Goal: Task Accomplishment & Management: Complete application form

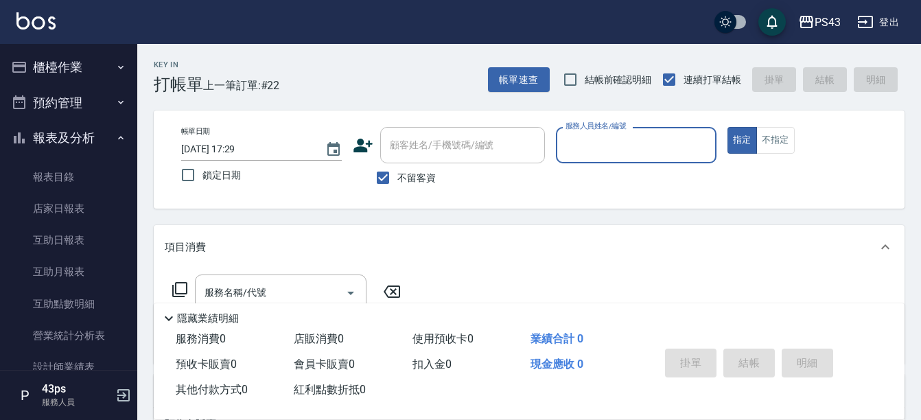
scroll to position [1, 0]
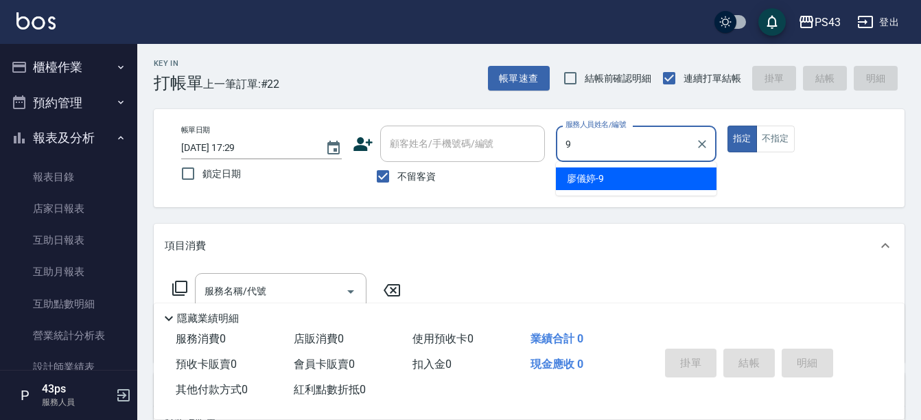
type input "[PERSON_NAME]-9"
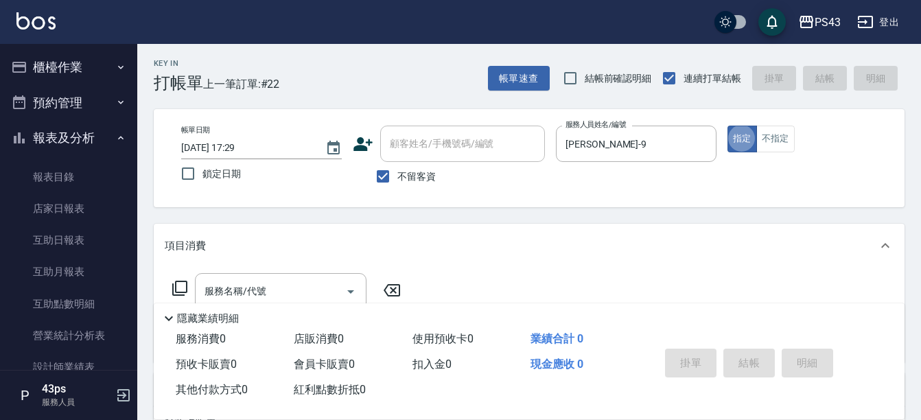
type button "true"
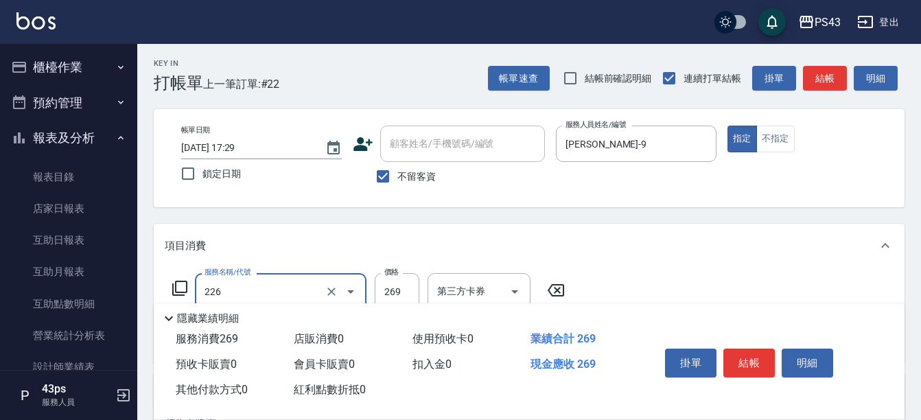
type input "洗剪269(226)"
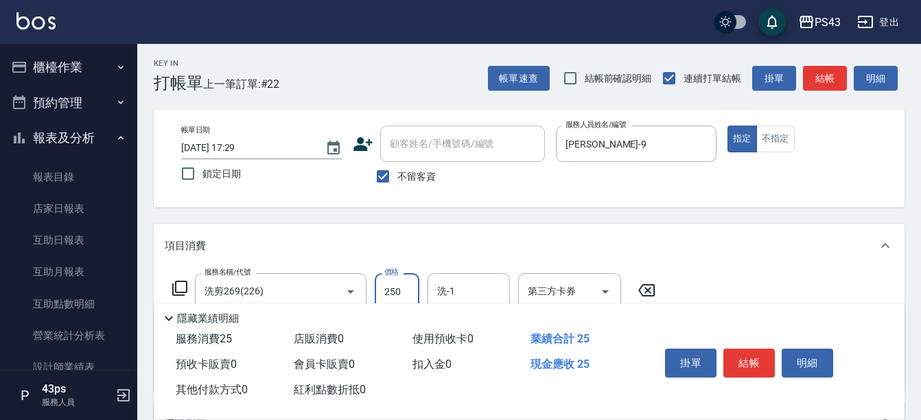
type input "250"
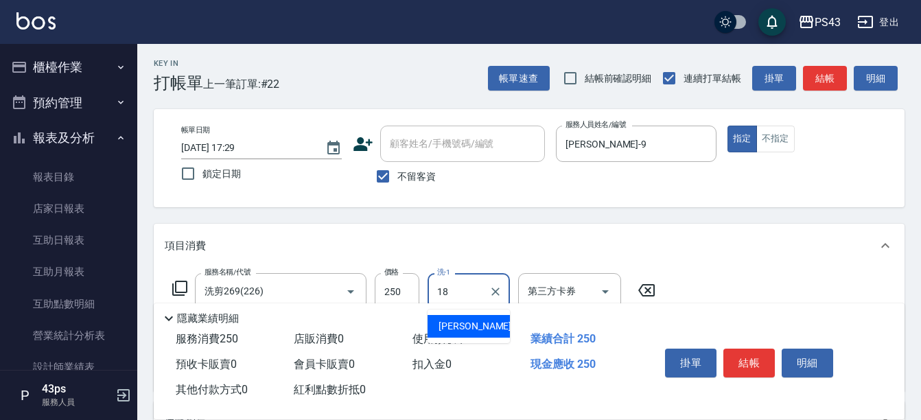
type input "許伯銤-18"
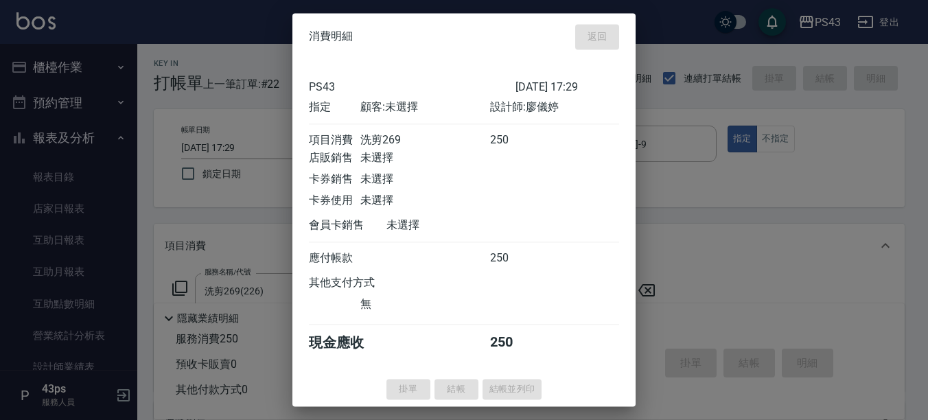
type input "[DATE] 19:23"
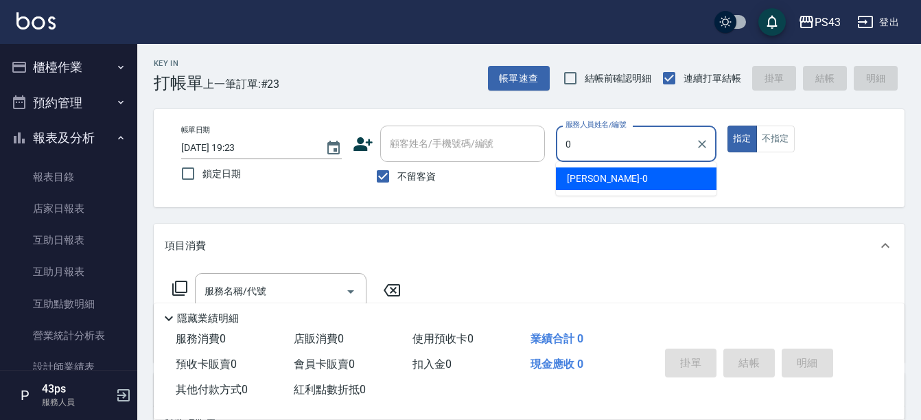
type input "田田-0"
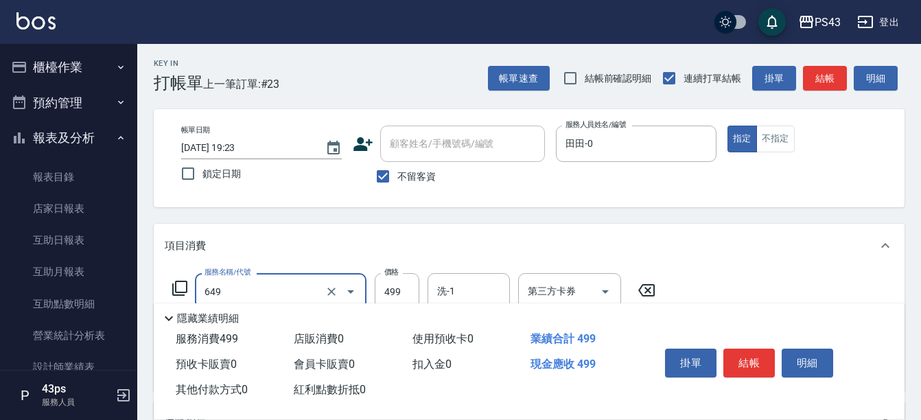
type input "角質499(649)"
type input "田田-0"
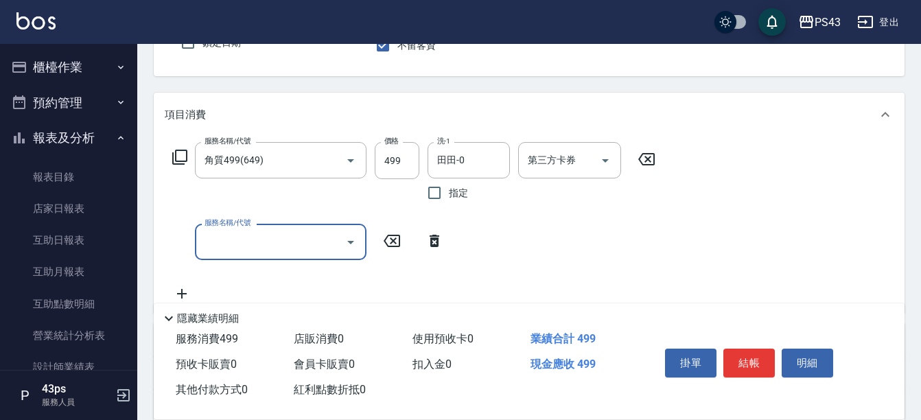
scroll to position [139, 0]
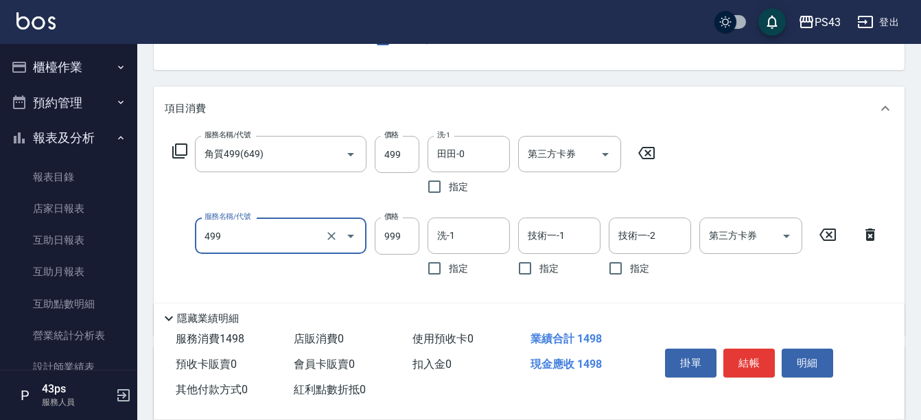
type input "染髮999(499)"
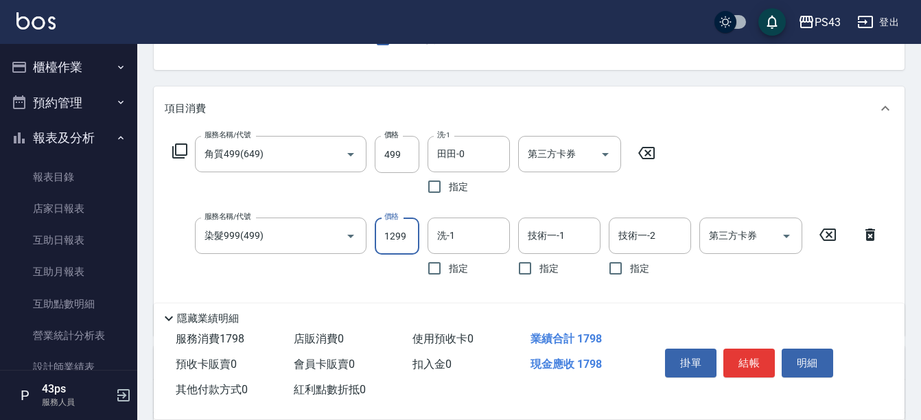
type input "1299"
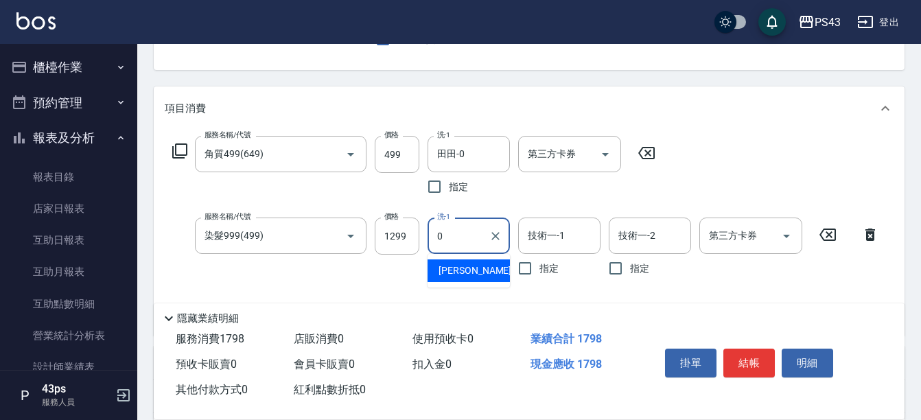
type input "田田-0"
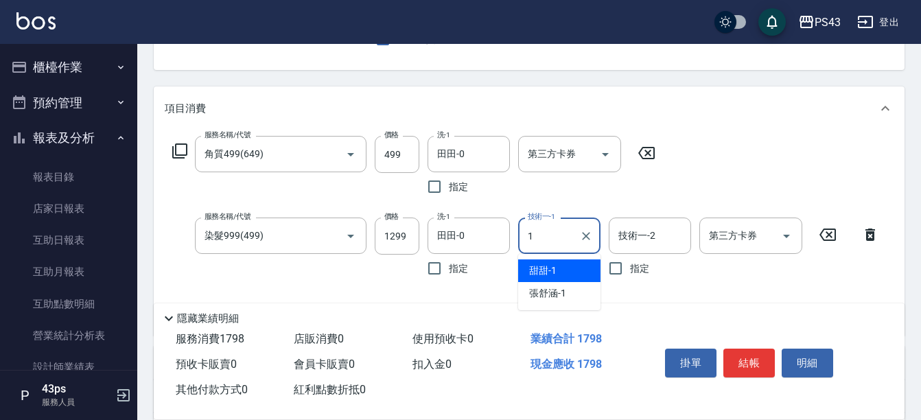
type input "甜甜-1"
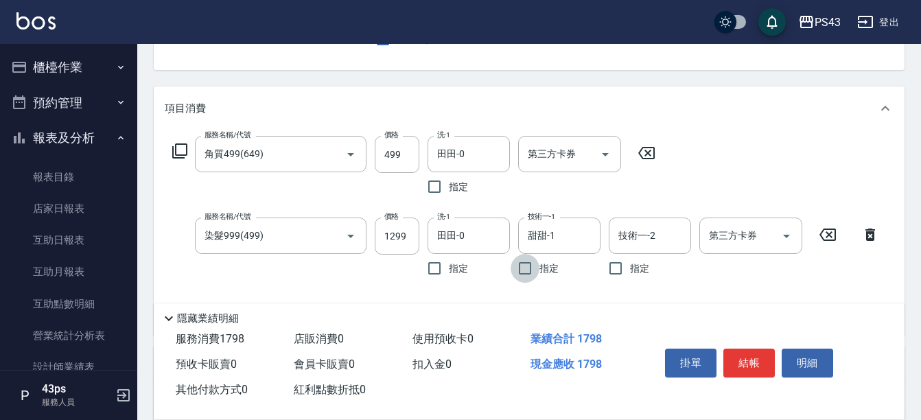
drag, startPoint x: 581, startPoint y: 252, endPoint x: 588, endPoint y: 264, distance: 13.5
click at [584, 266] on div "技術一-1 甜甜-1 技術一-1 指定" at bounding box center [563, 250] width 91 height 65
click at [578, 232] on button "Clear" at bounding box center [586, 236] width 19 height 19
type input "田田-0"
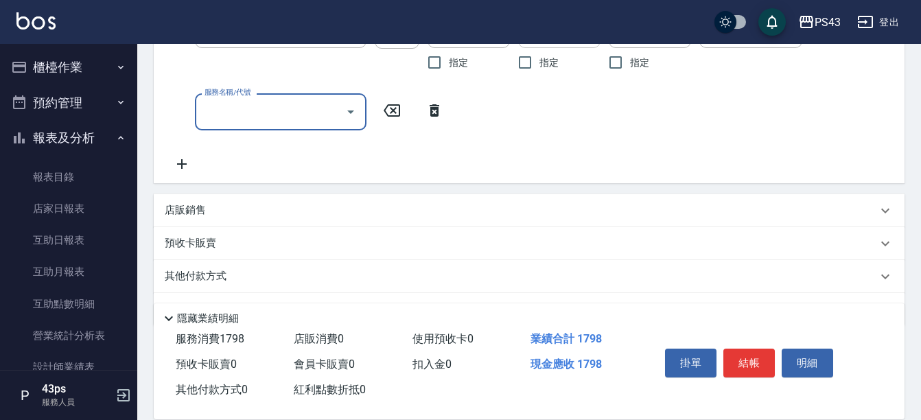
scroll to position [276, 0]
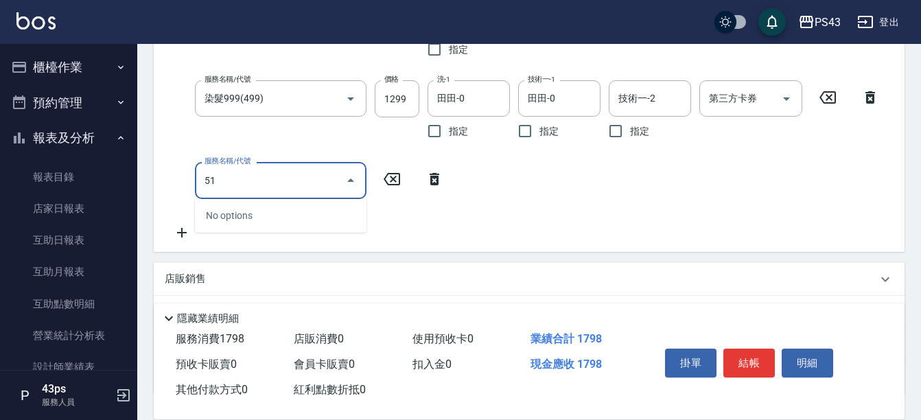
type input "5"
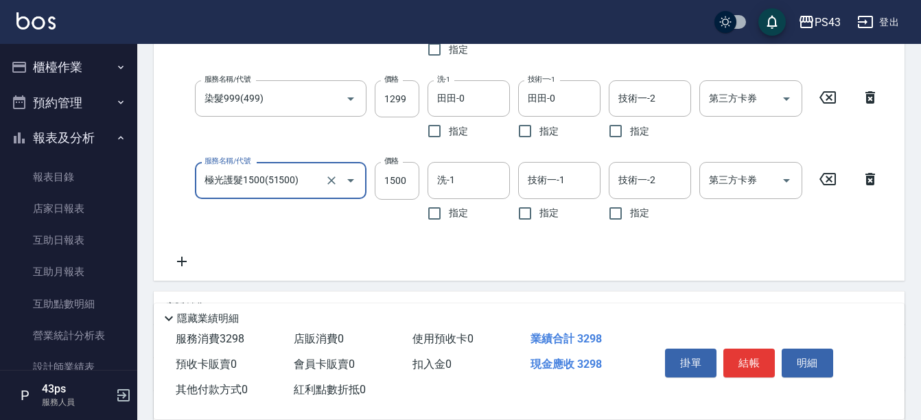
type input "極光護髮1500(51500)"
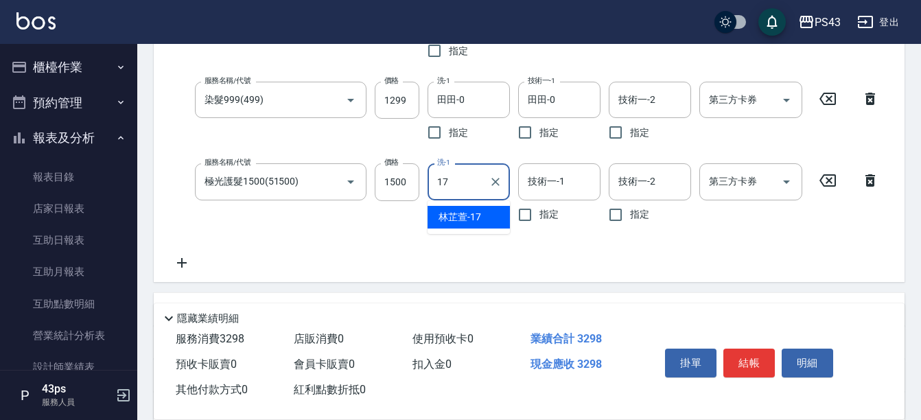
type input "林芷萱-17"
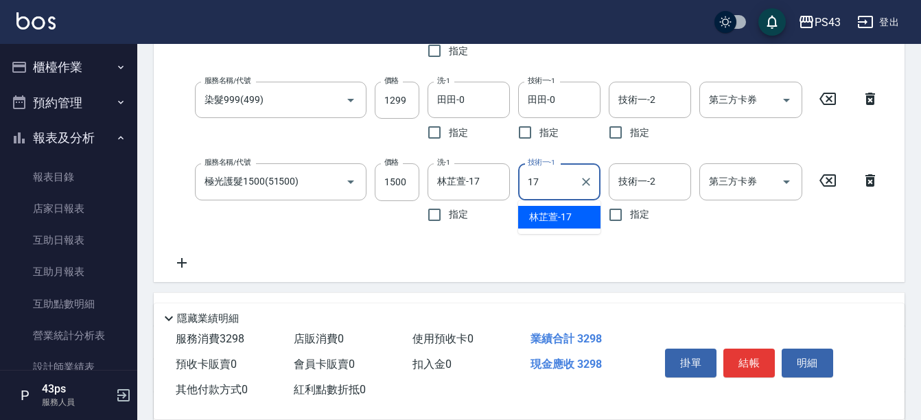
type input "林芷萱-17"
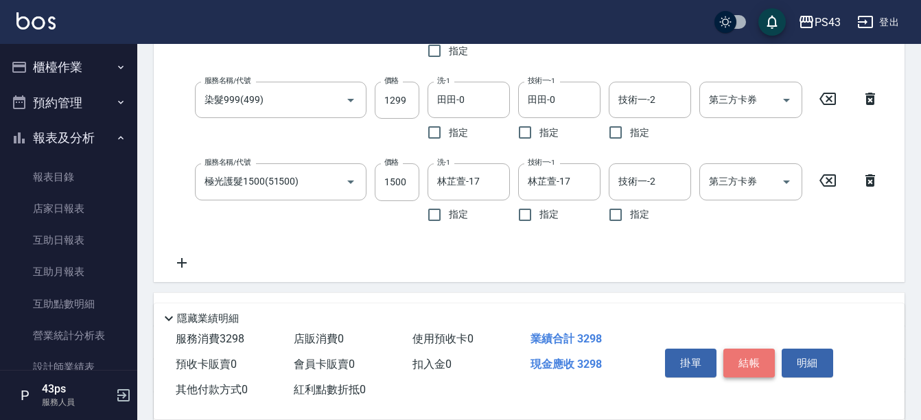
click at [757, 354] on button "結帳" at bounding box center [749, 363] width 51 height 29
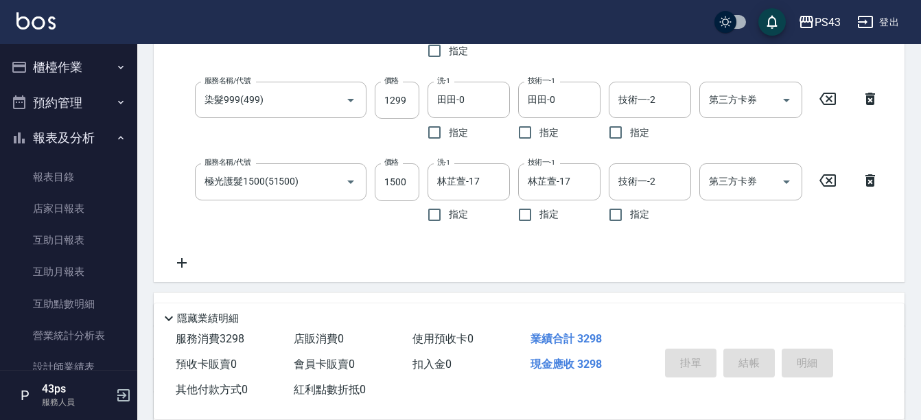
type input "[DATE] 19:24"
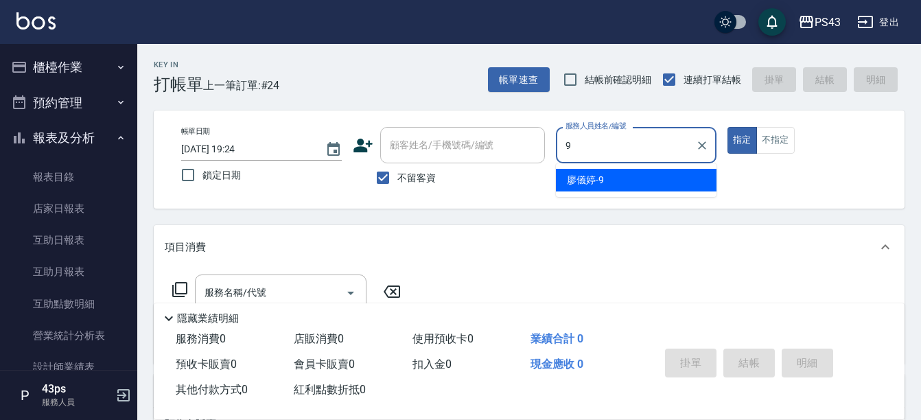
type input "[PERSON_NAME]-9"
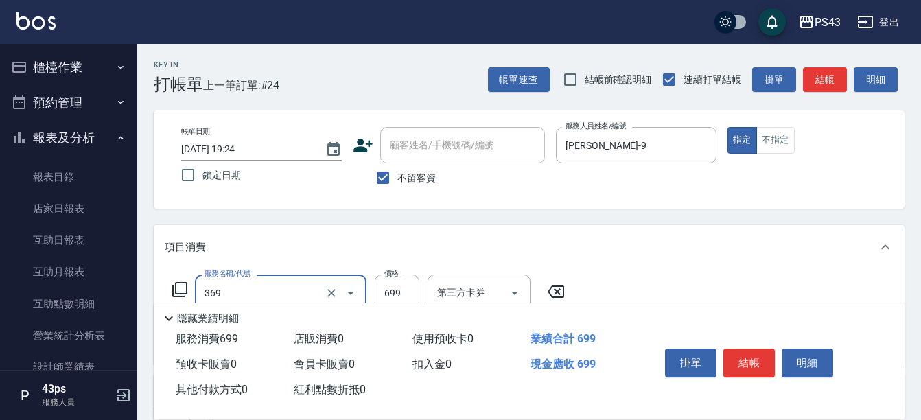
type input "基礎燙699(369)"
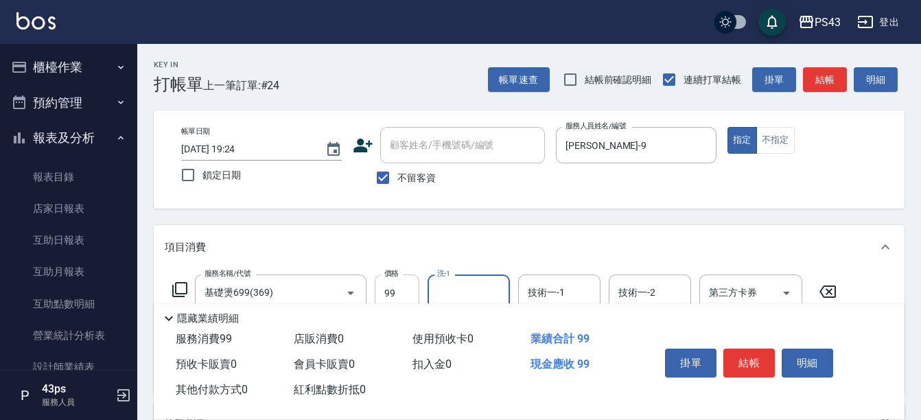
click at [407, 292] on input "99" at bounding box center [397, 293] width 45 height 37
click at [445, 292] on div "洗-1 洗-1" at bounding box center [469, 293] width 82 height 36
click at [445, 292] on input "洗-1" at bounding box center [469, 293] width 70 height 24
click at [411, 295] on input "99" at bounding box center [397, 293] width 45 height 37
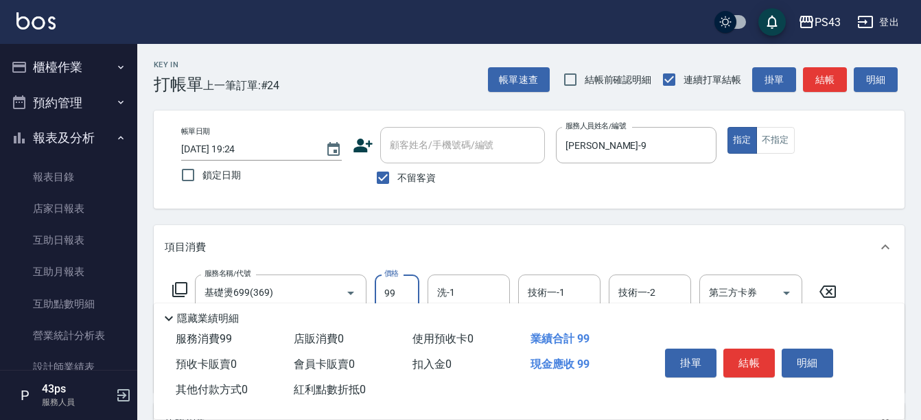
type input "999"
click at [463, 290] on input "洗-1" at bounding box center [469, 293] width 70 height 24
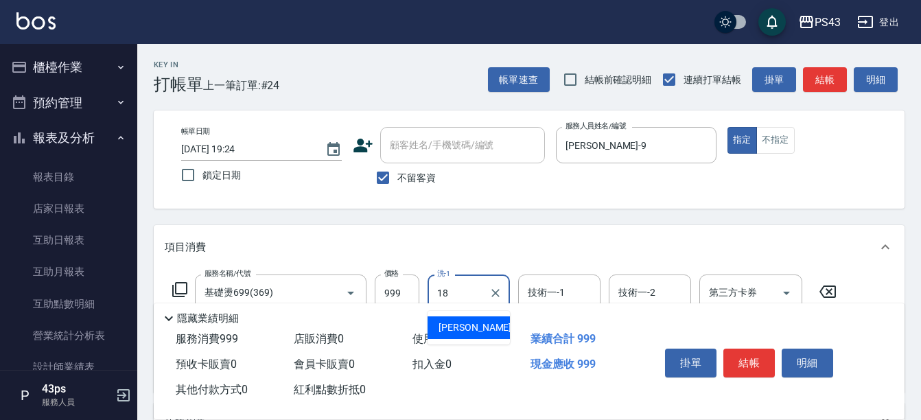
type input "許伯銤-18"
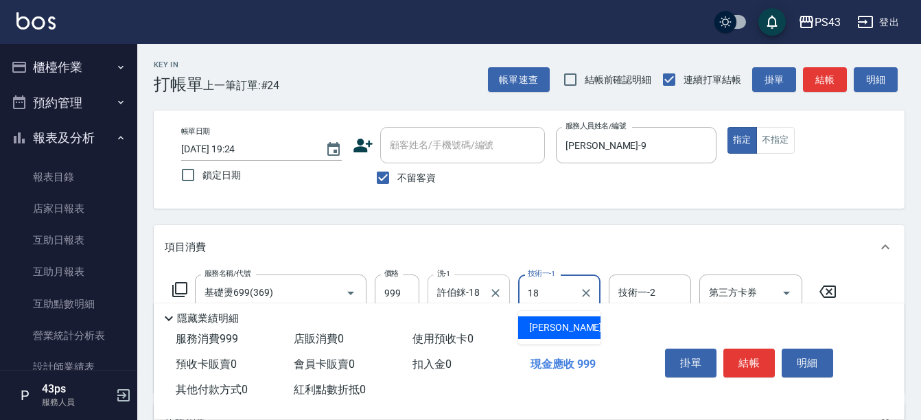
type input "許伯銤-18"
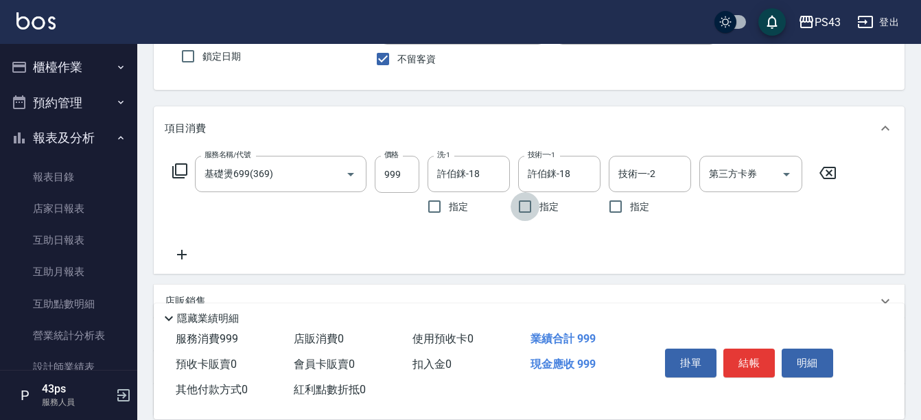
scroll to position [137, 0]
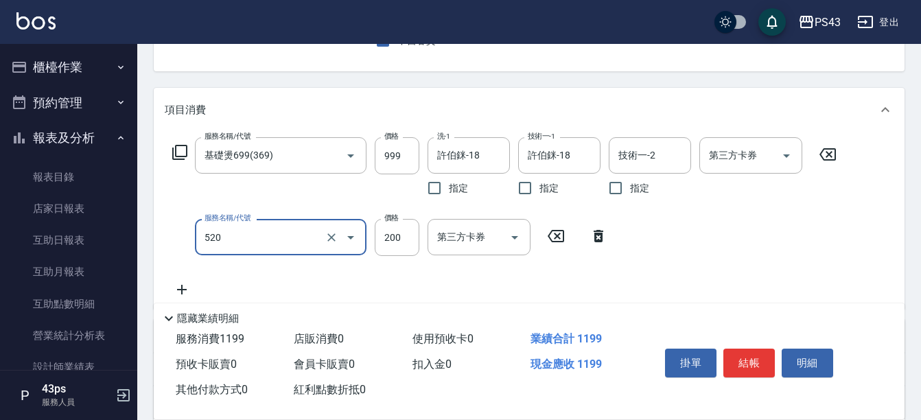
type input "200護髮(520)"
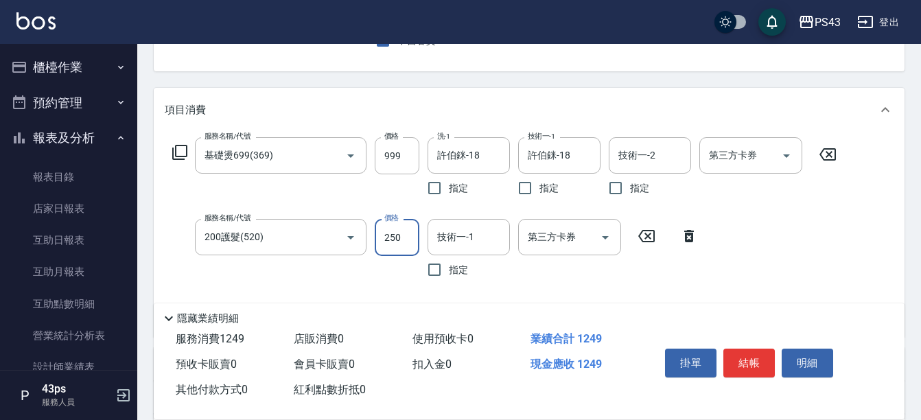
type input "250"
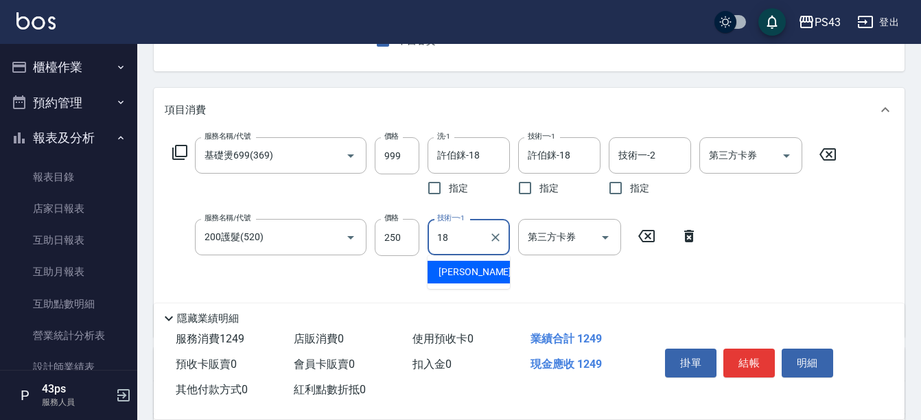
type input "許伯銤-18"
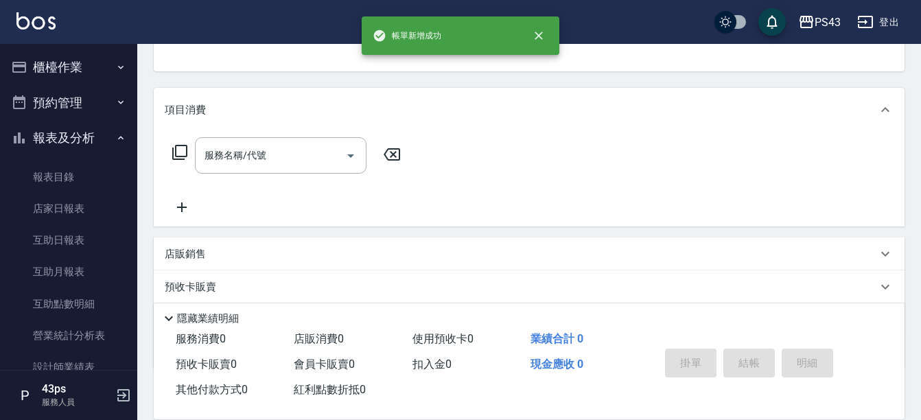
scroll to position [133, 0]
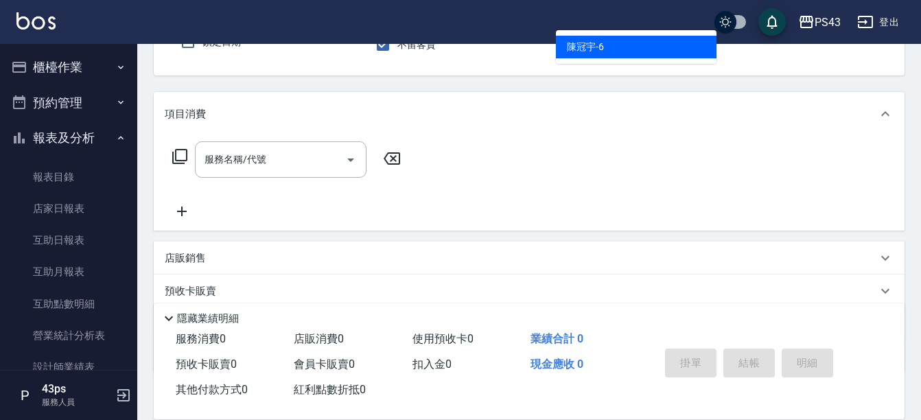
type input "陳冠宇-6"
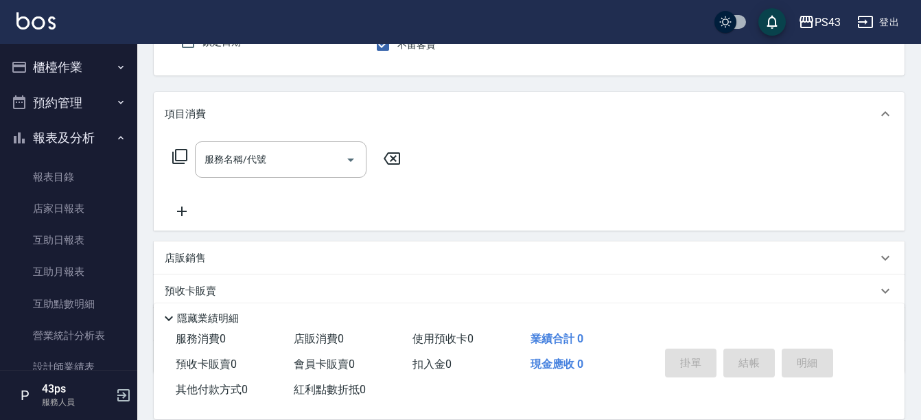
scroll to position [127, 0]
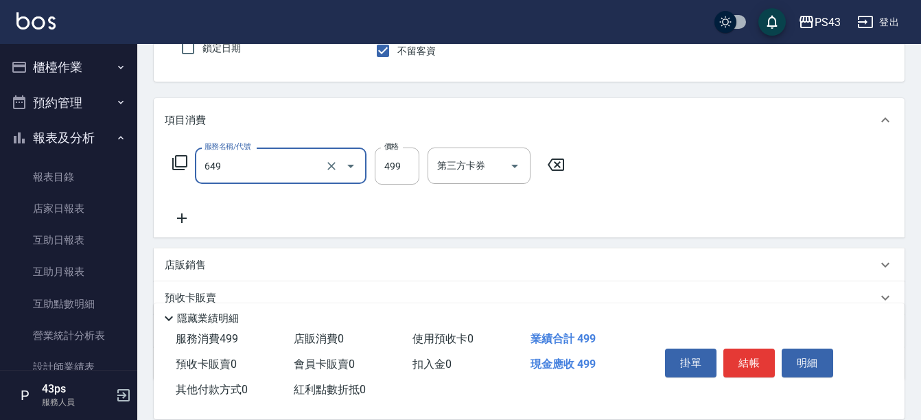
type input "角質499(649)"
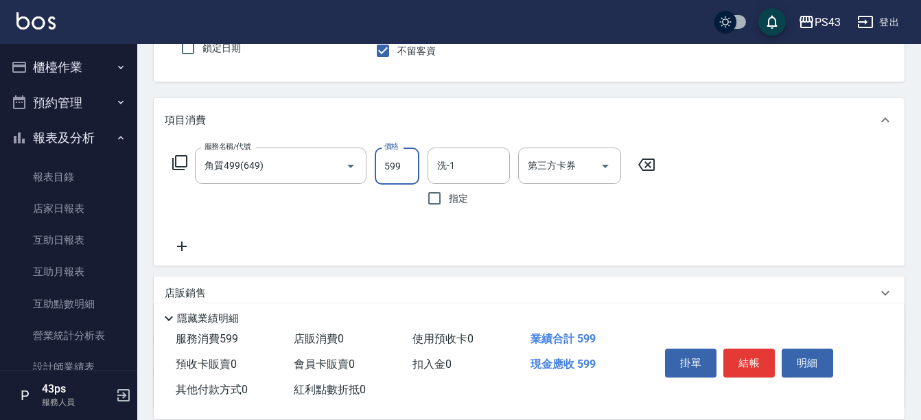
type input "599"
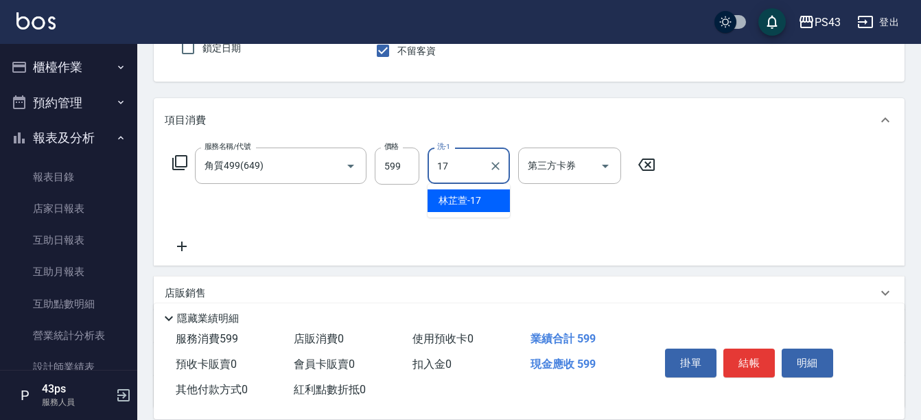
type input "林芷萱-17"
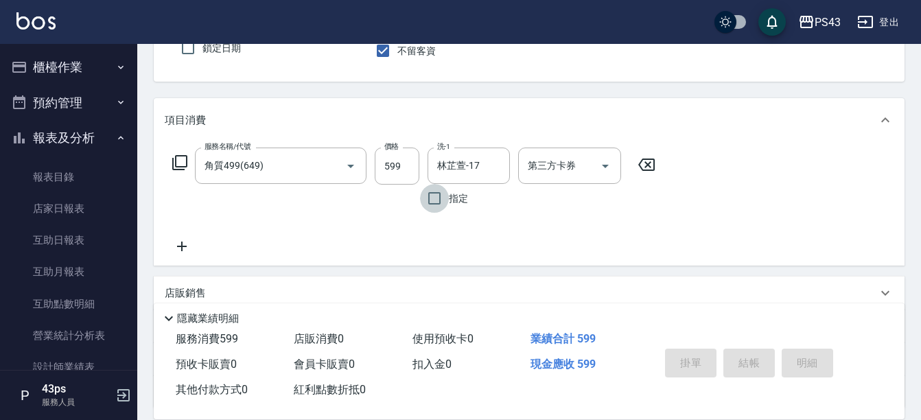
type input "[DATE] 19:25"
